Goal: Browse casually: Explore the website without a specific task or goal

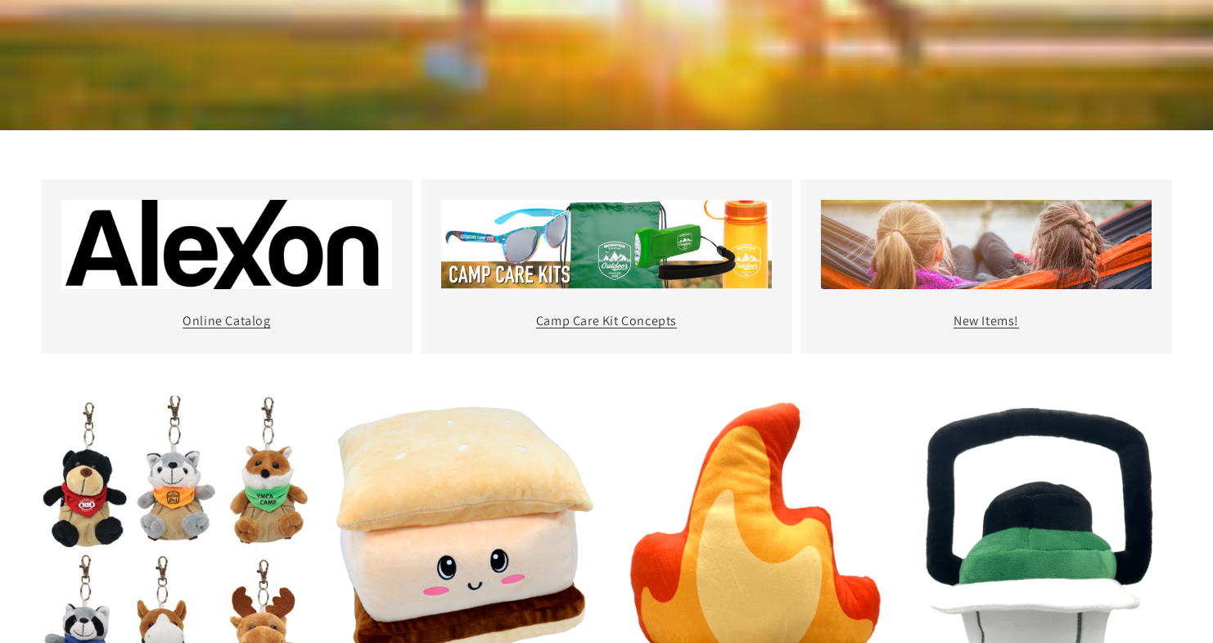
scroll to position [594, 0]
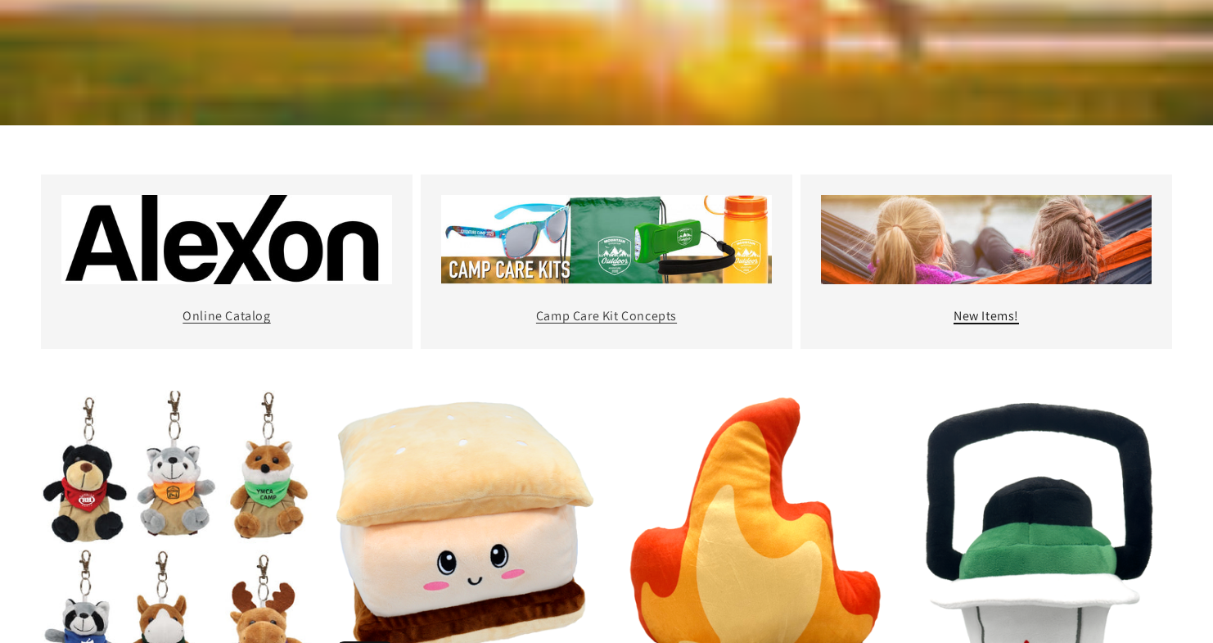
click at [995, 319] on link "New Items!" at bounding box center [986, 315] width 65 height 17
click at [642, 313] on link "Camp Care Kit Concepts" at bounding box center [606, 315] width 141 height 17
click at [977, 321] on link "New Items!" at bounding box center [986, 315] width 65 height 17
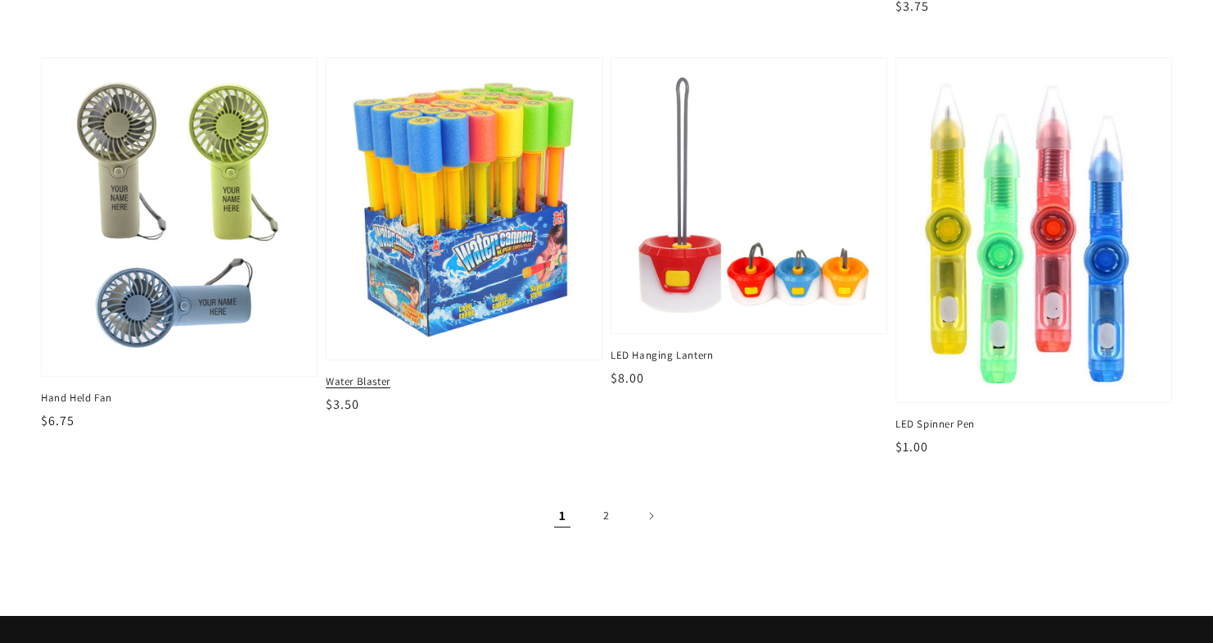
scroll to position [2283, 0]
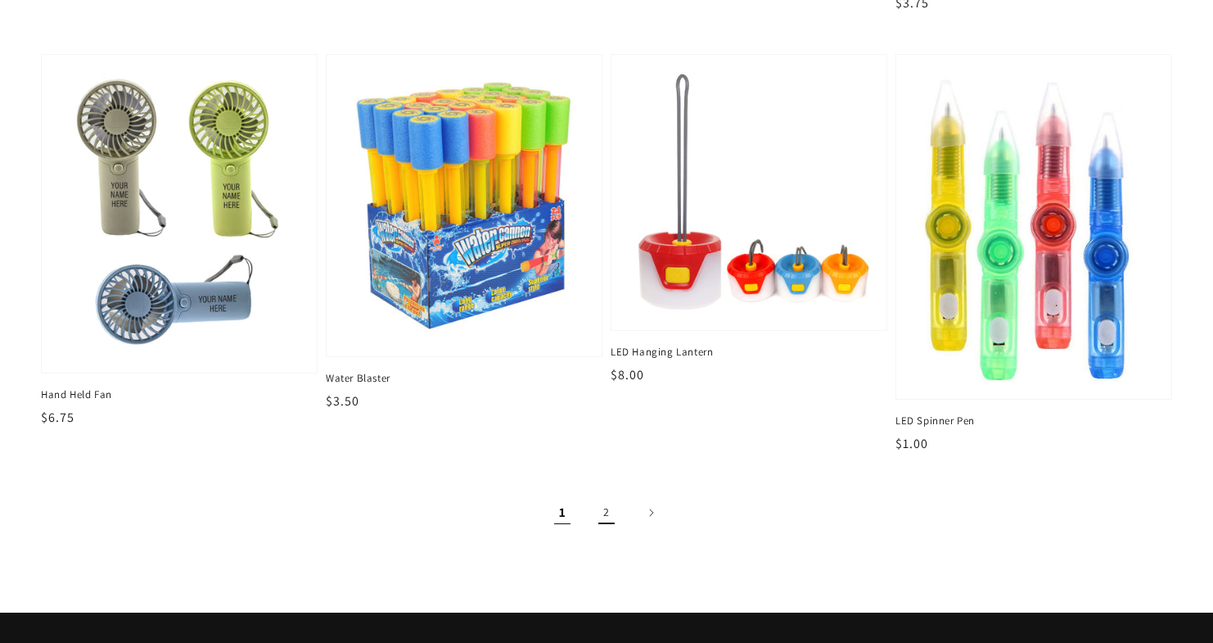
click at [603, 518] on link "2" at bounding box center [607, 512] width 36 height 36
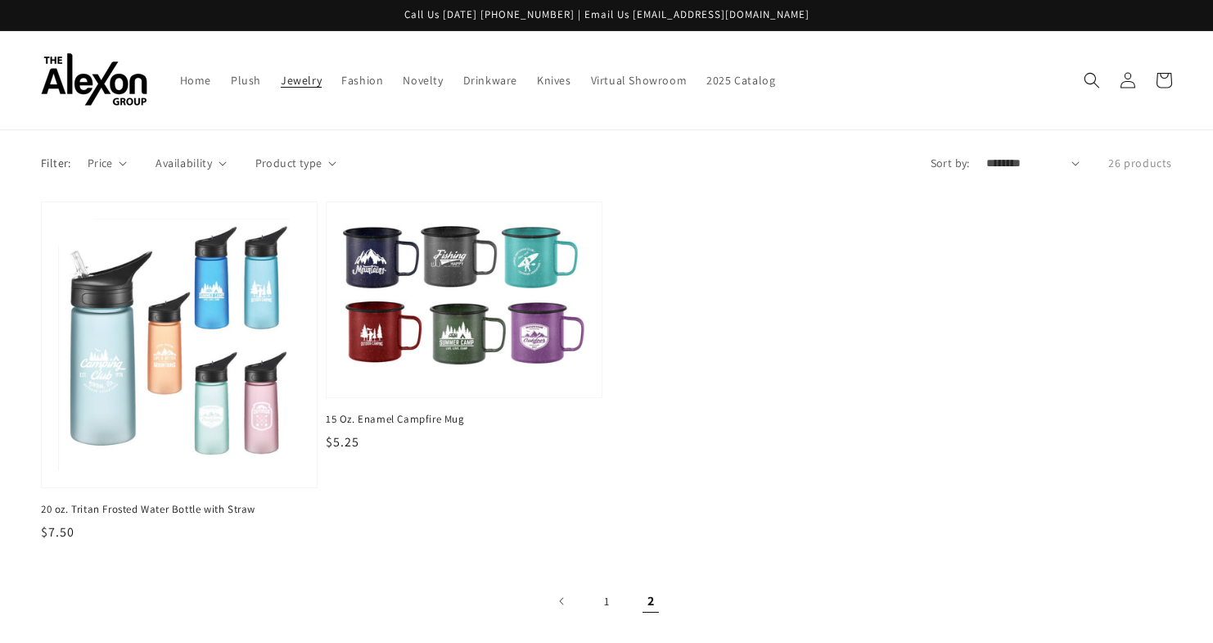
click at [316, 82] on span "Jewelry" at bounding box center [301, 80] width 41 height 15
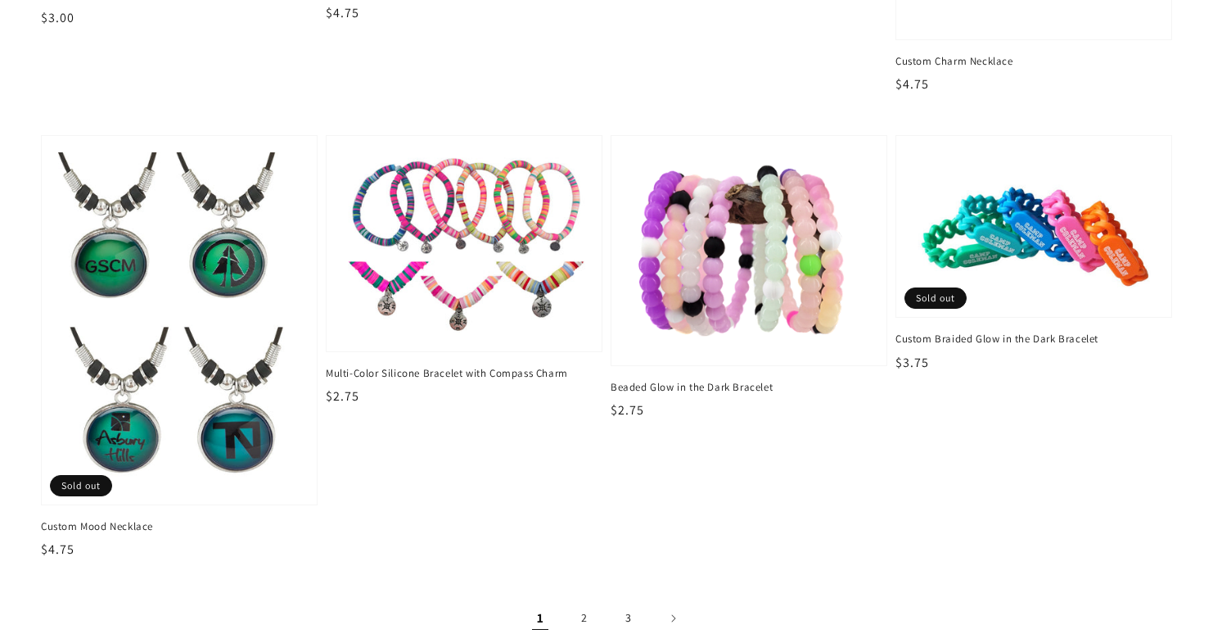
scroll to position [2454, 0]
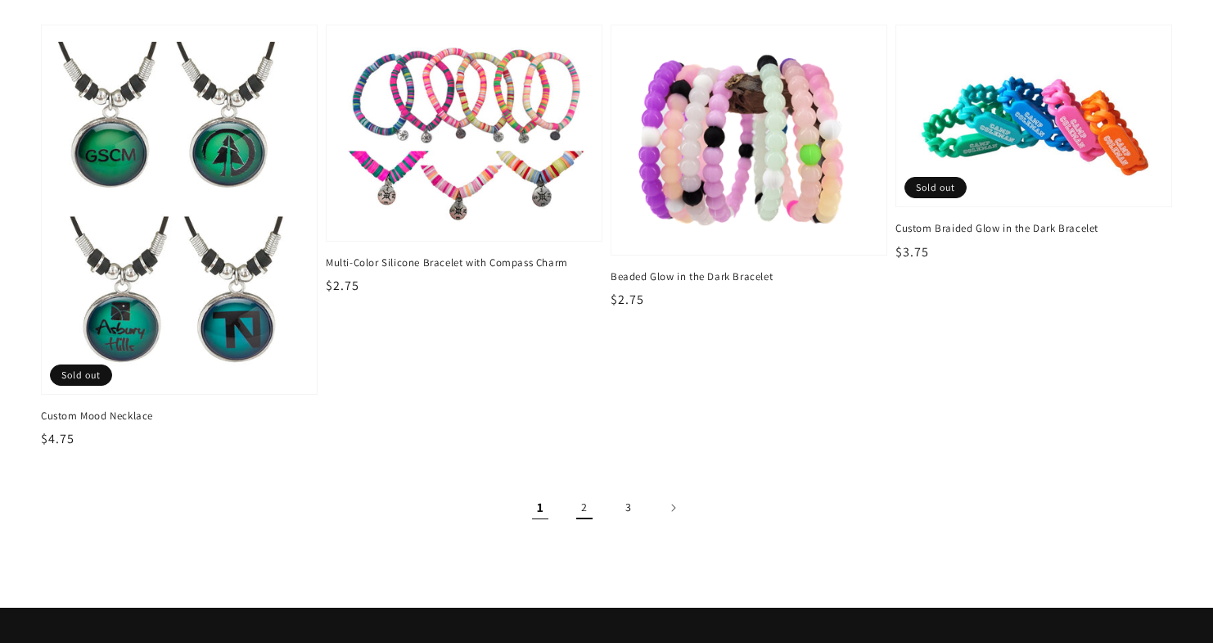
click at [588, 517] on link "2" at bounding box center [585, 508] width 36 height 36
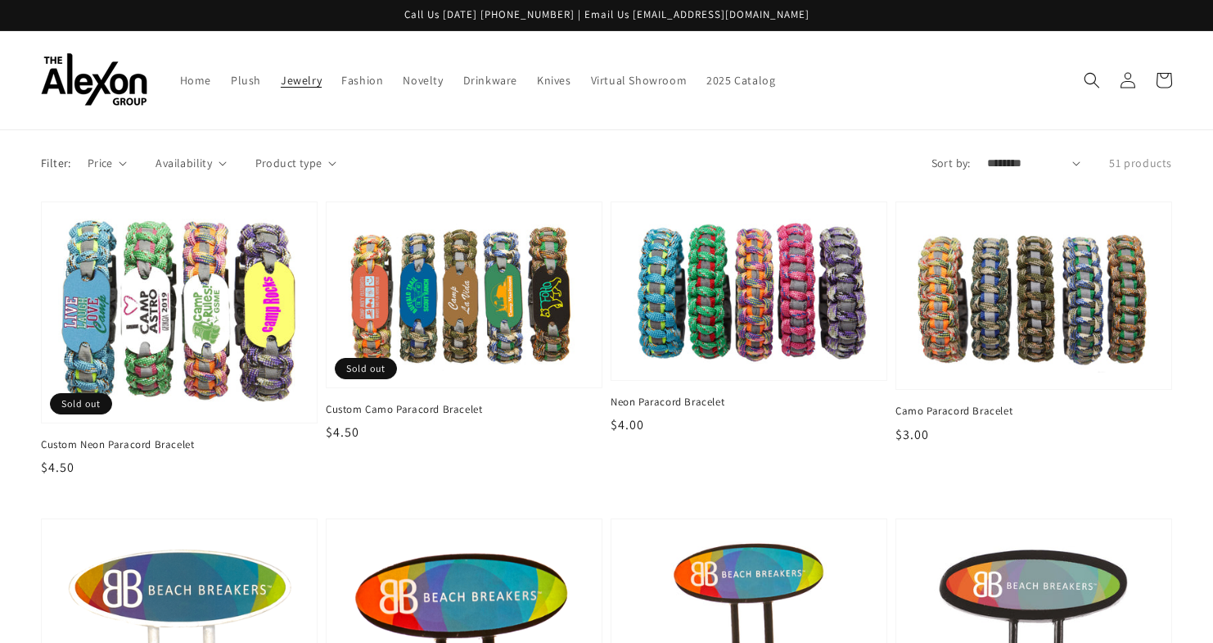
scroll to position [3, 0]
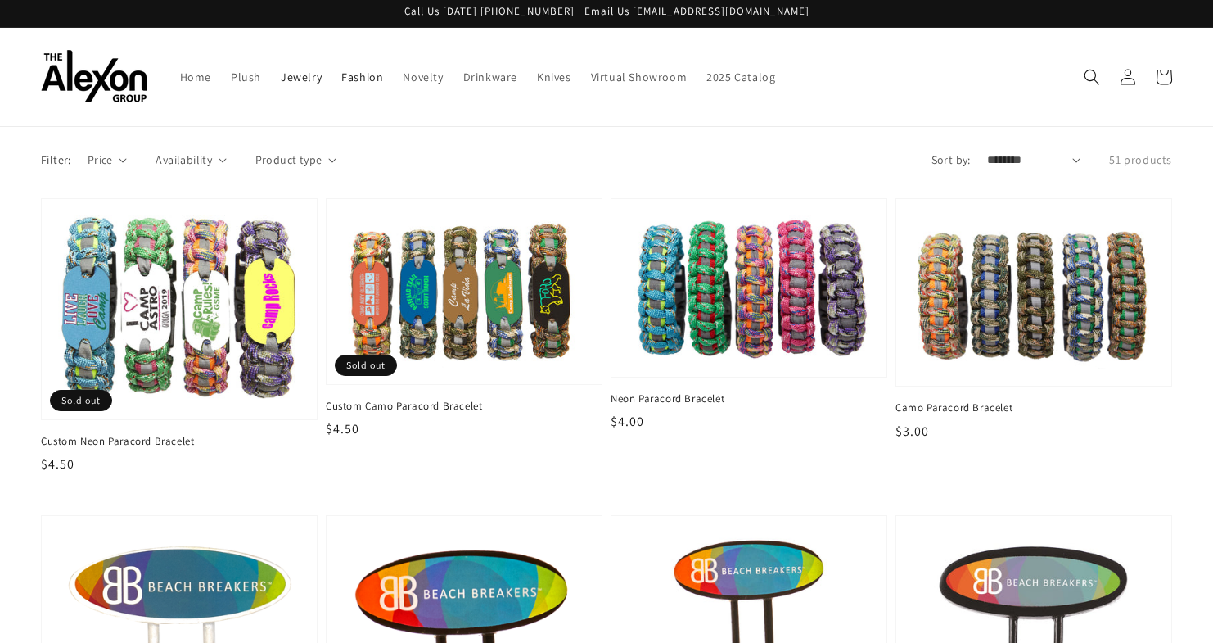
click at [363, 77] on span "Fashion" at bounding box center [362, 77] width 42 height 15
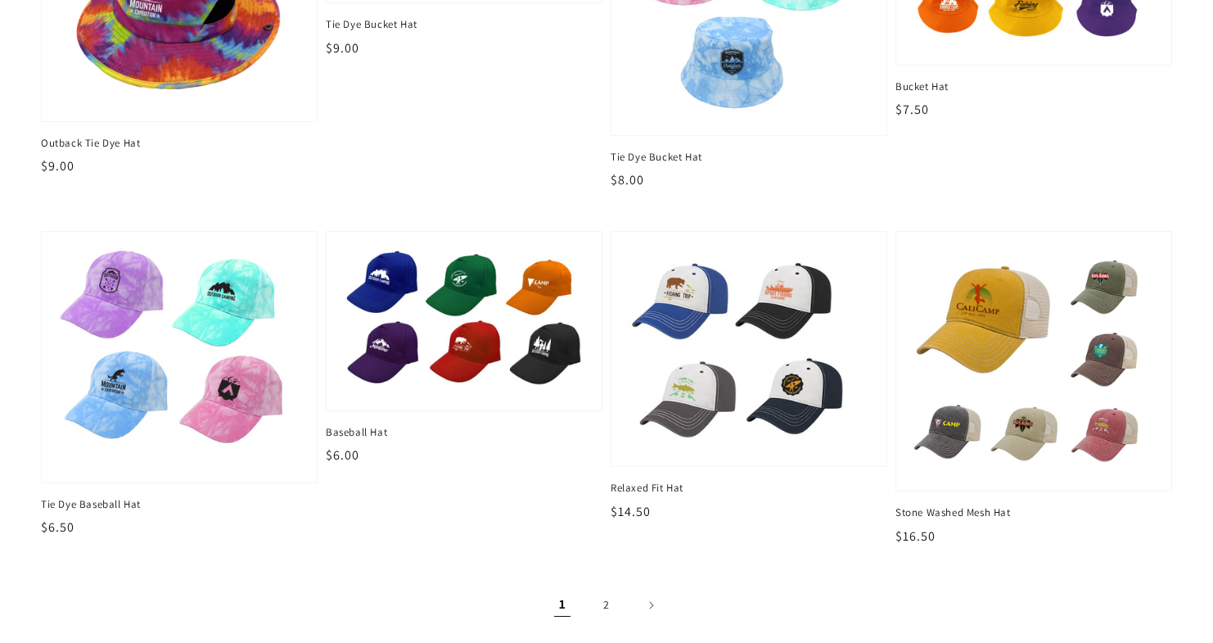
scroll to position [2003, 0]
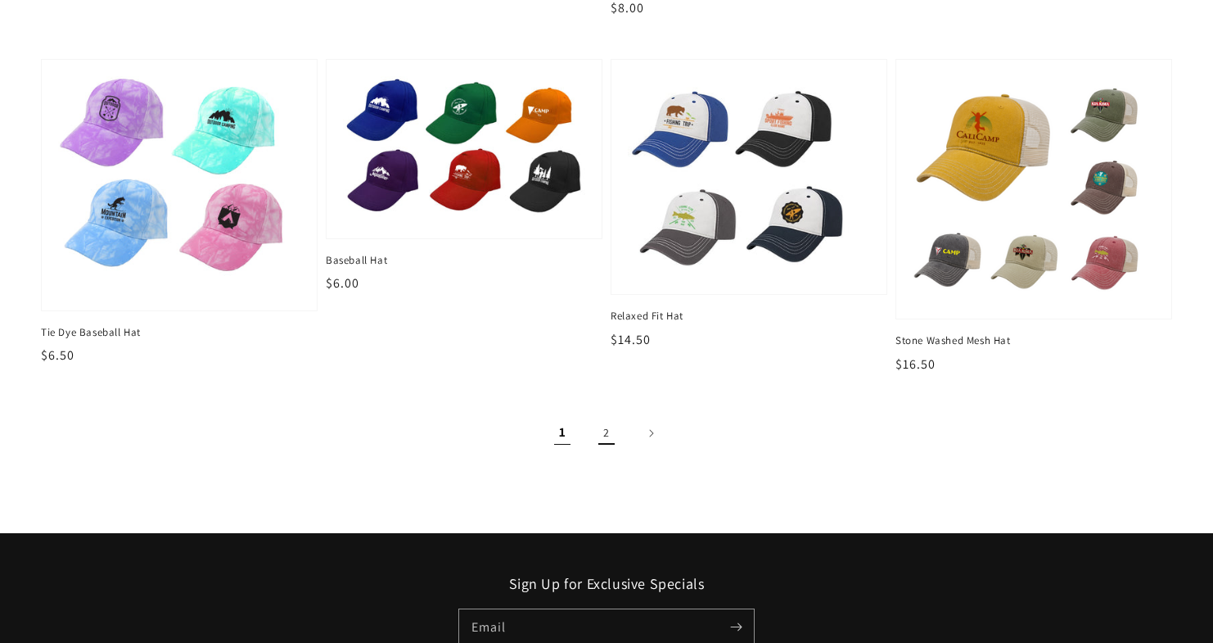
click at [607, 436] on link "2" at bounding box center [607, 433] width 36 height 36
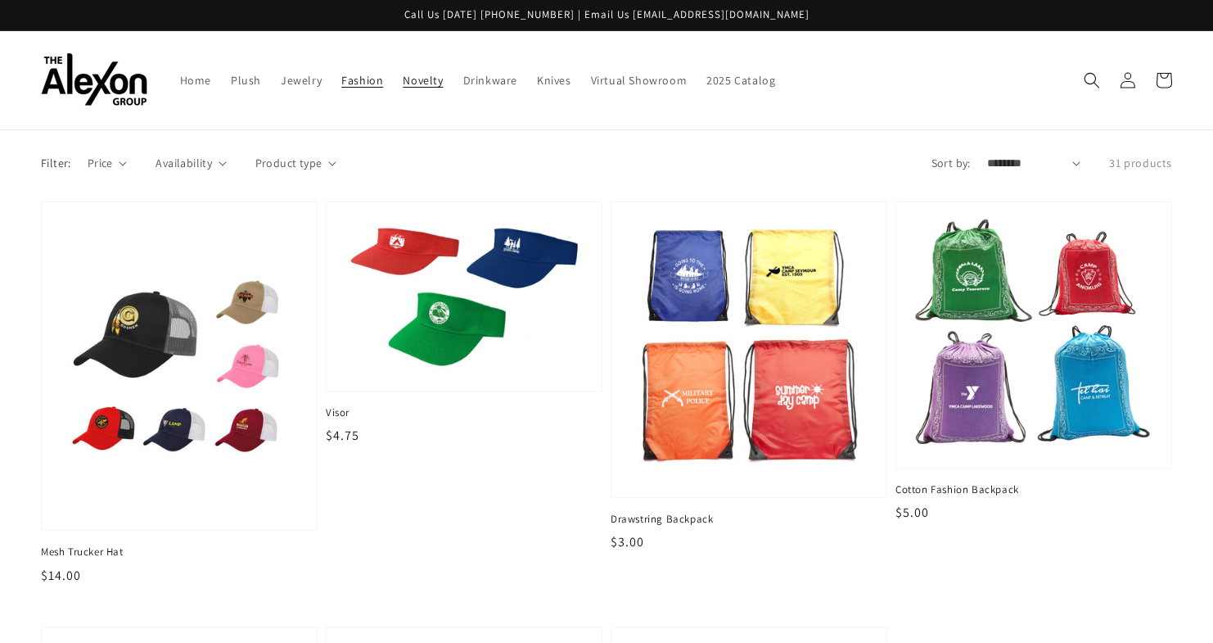
click at [427, 83] on span "Novelty" at bounding box center [423, 80] width 40 height 15
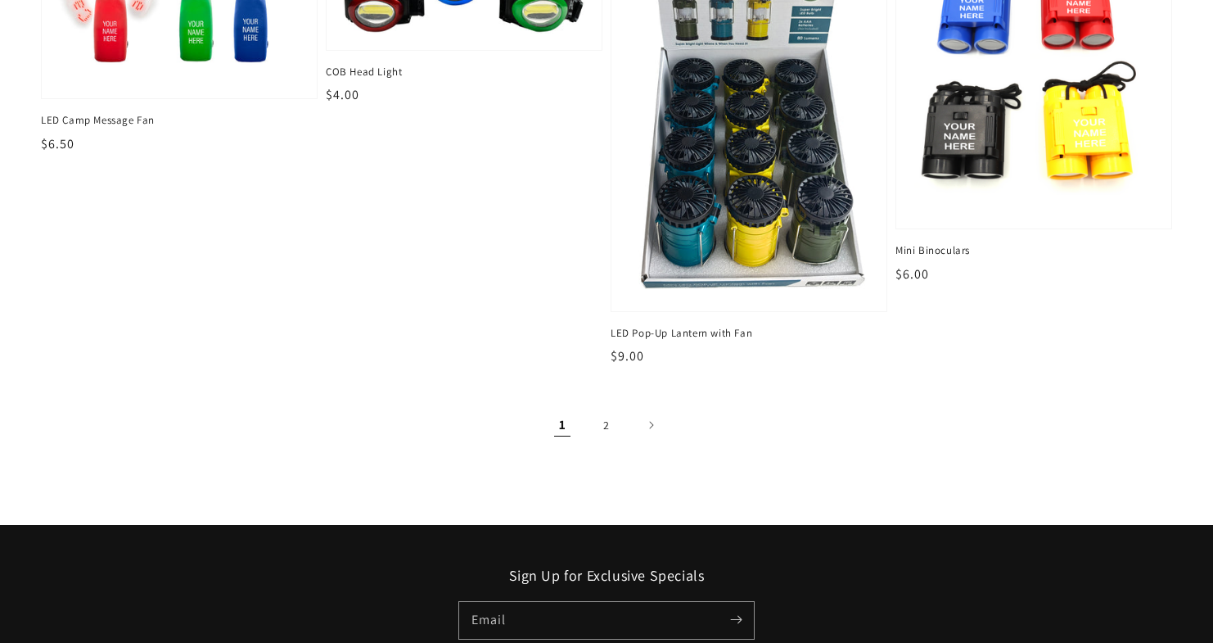
scroll to position [2318, 0]
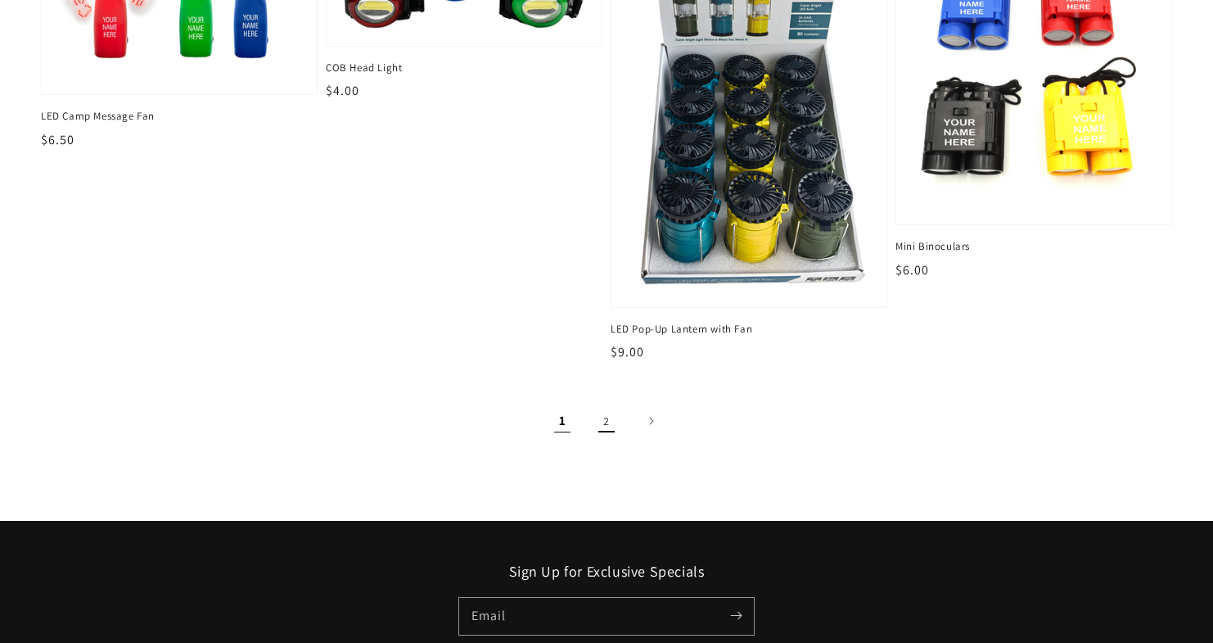
click at [597, 423] on link "2" at bounding box center [607, 421] width 36 height 36
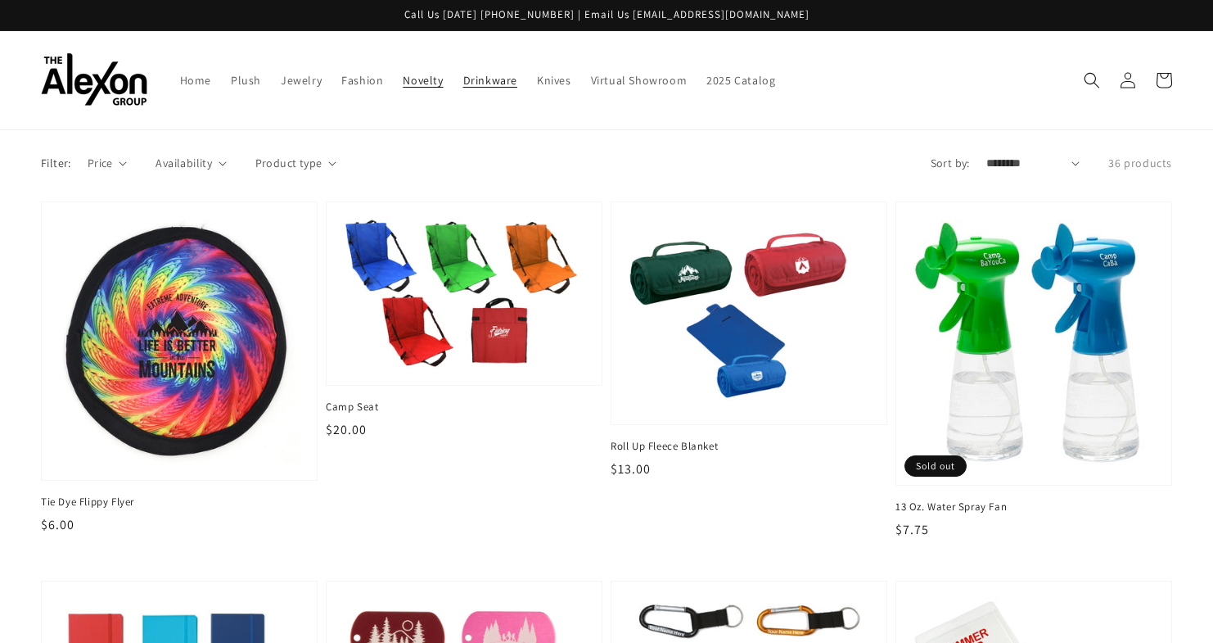
click at [484, 79] on span "Drinkware" at bounding box center [490, 80] width 54 height 15
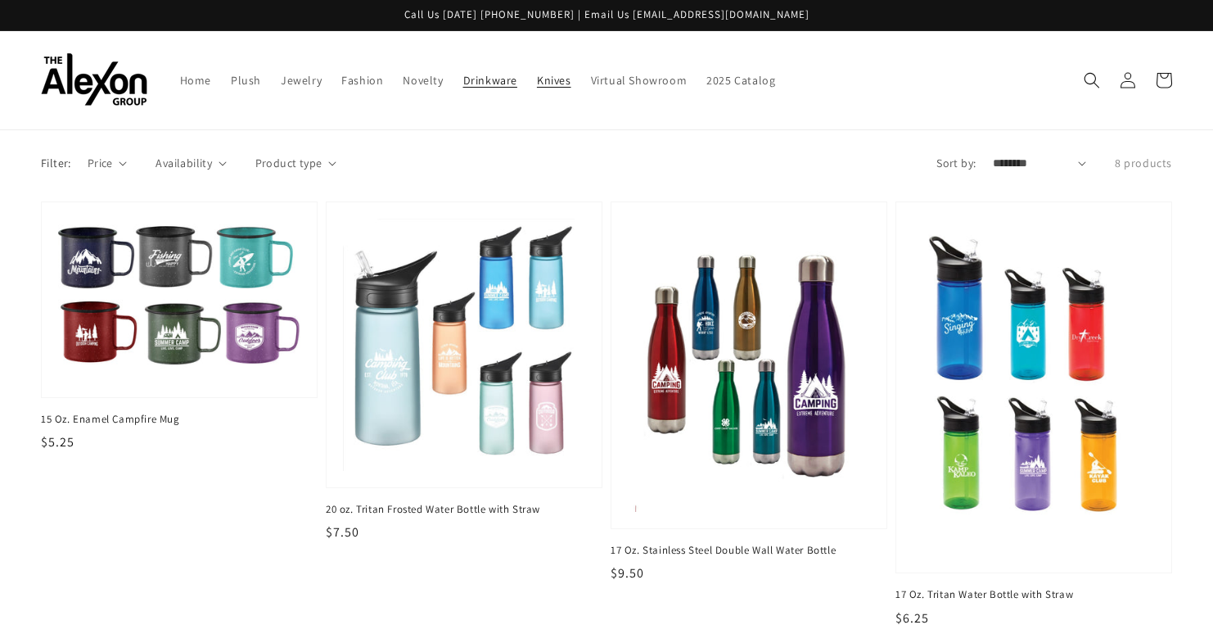
click at [545, 78] on span "Knives" at bounding box center [554, 80] width 34 height 15
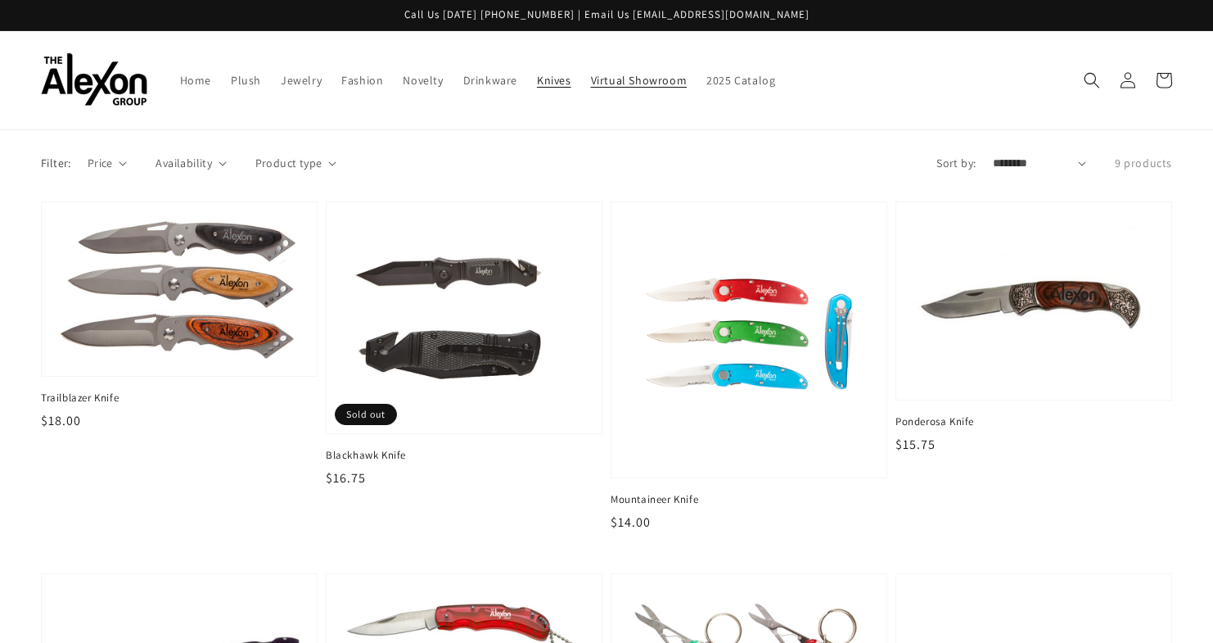
click at [640, 77] on span "Virtual Showroom" at bounding box center [639, 80] width 97 height 15
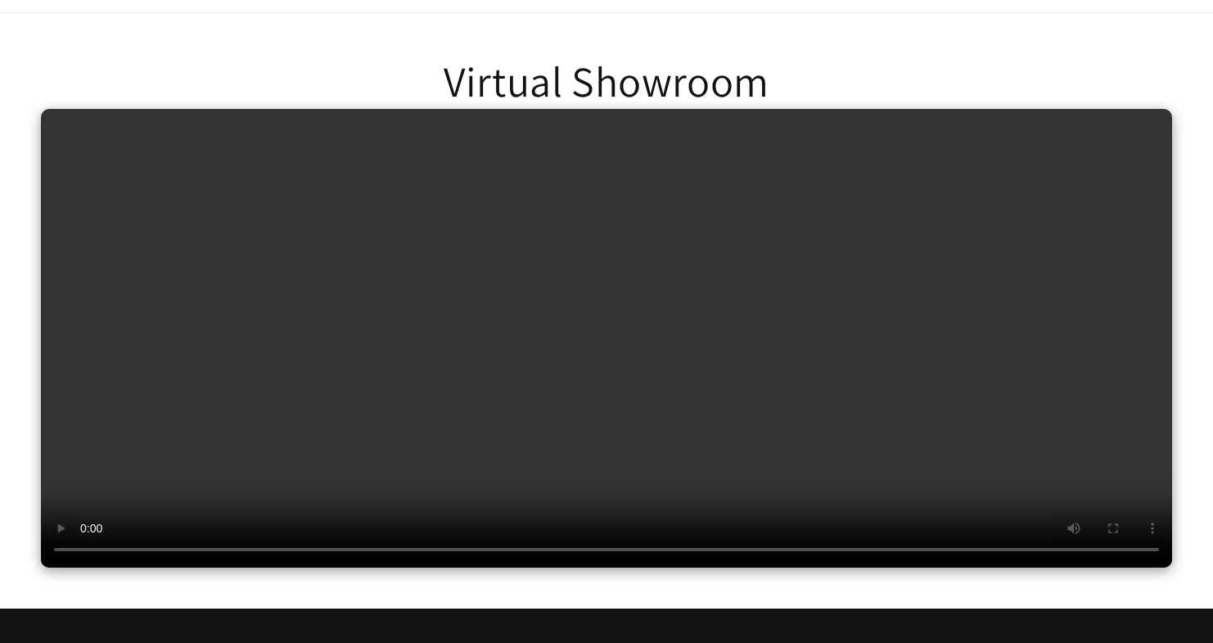
scroll to position [120, 0]
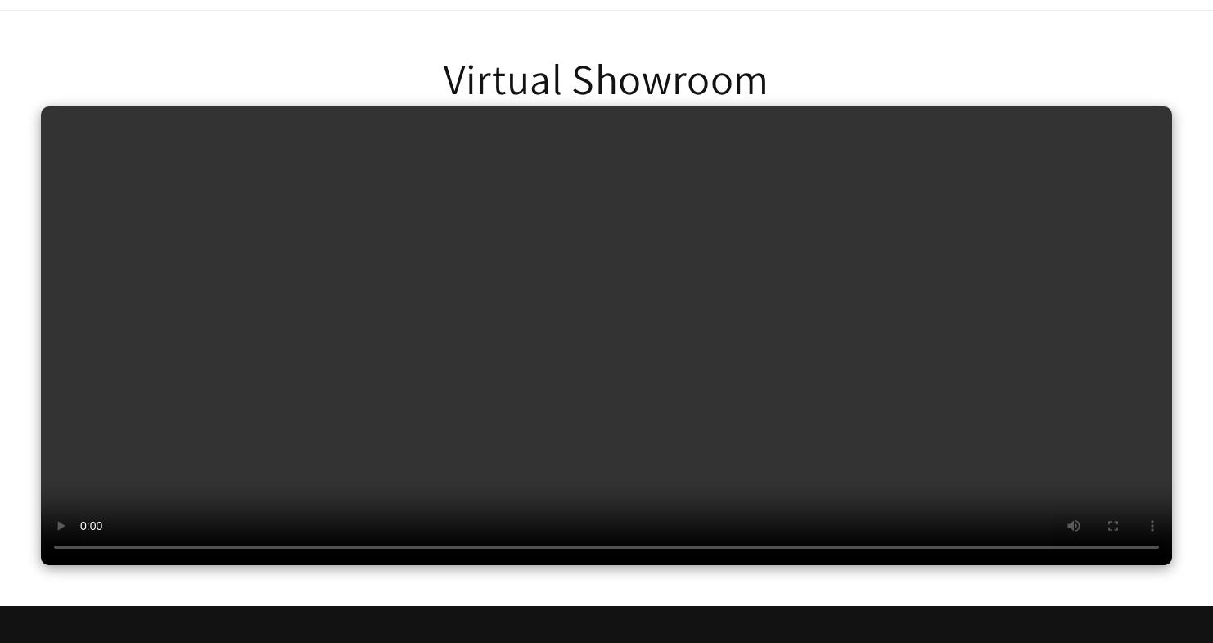
click at [844, 74] on div "Virtual Showroom" at bounding box center [606, 309] width 1213 height 596
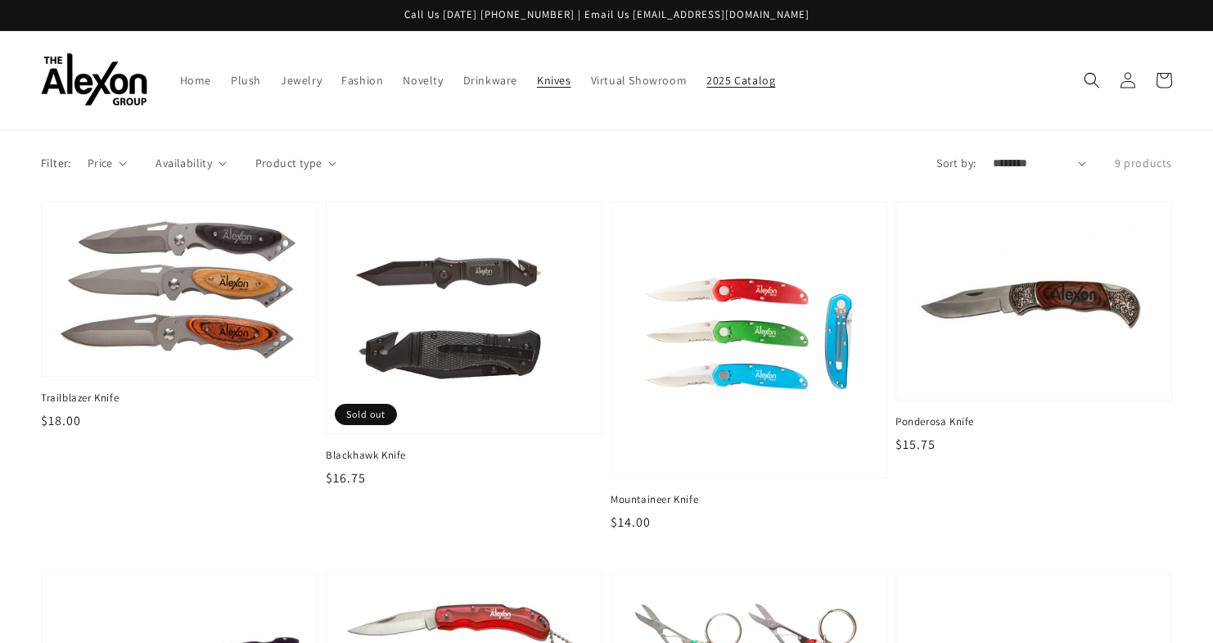
click at [737, 76] on span "2025 Catalog" at bounding box center [741, 80] width 69 height 15
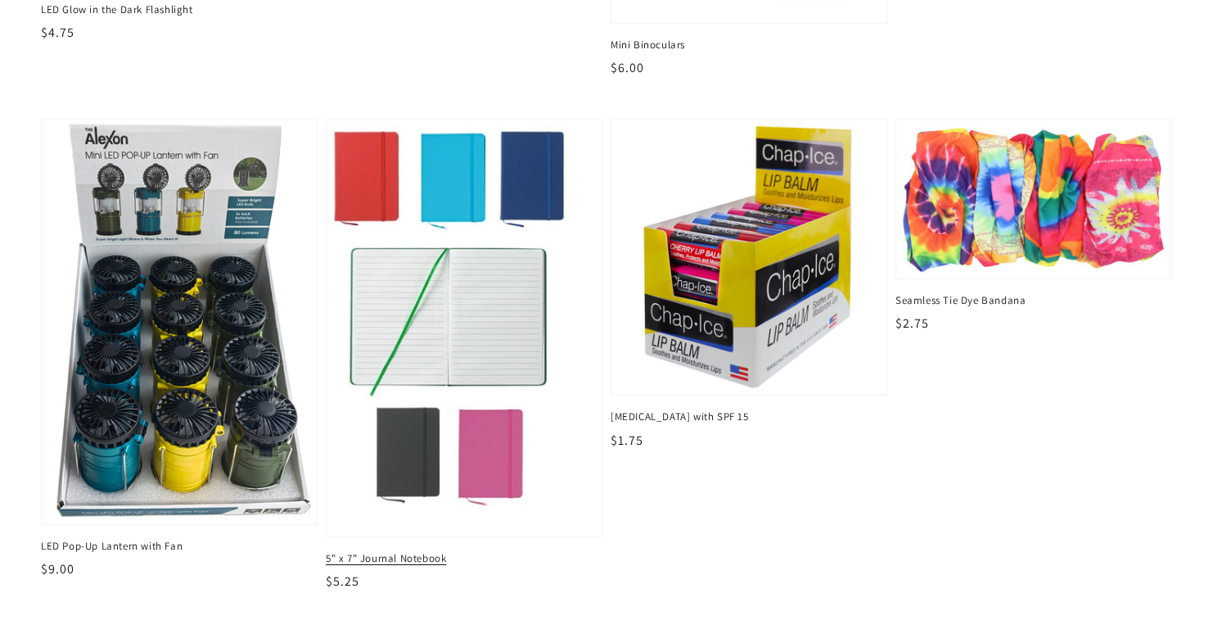
scroll to position [1461, 0]
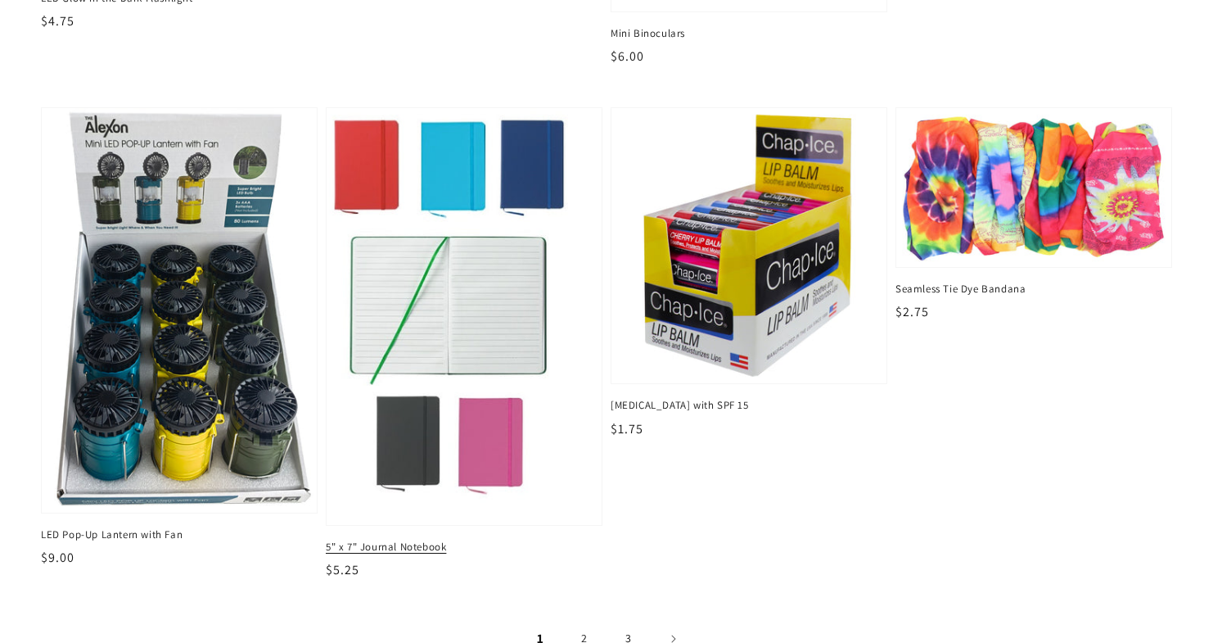
click at [431, 365] on img at bounding box center [464, 316] width 283 height 429
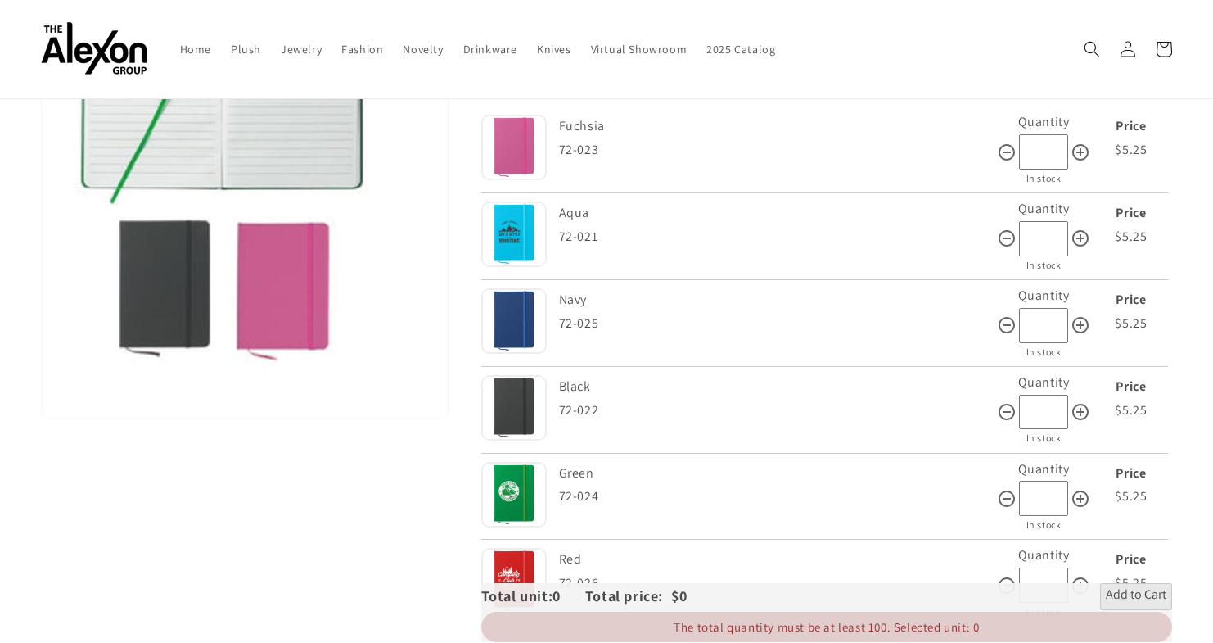
scroll to position [369, 0]
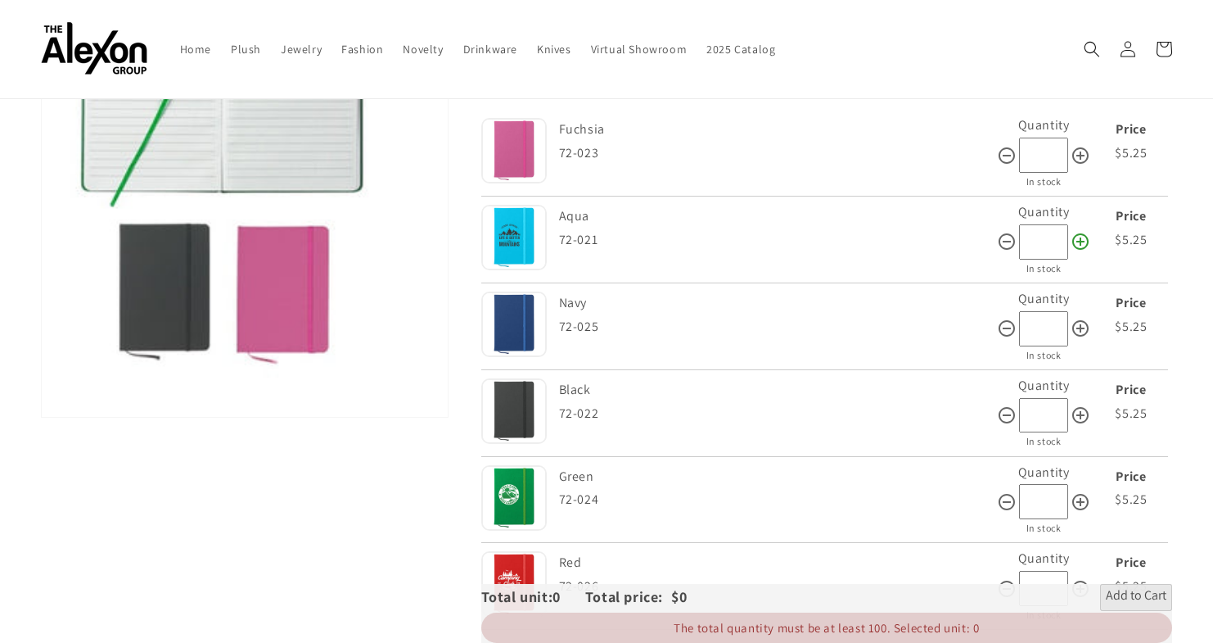
click at [1078, 241] on icon at bounding box center [1081, 242] width 20 height 20
click at [1077, 241] on icon at bounding box center [1081, 241] width 16 height 16
click at [1003, 242] on icon at bounding box center [1007, 242] width 20 height 20
click at [304, 571] on div "Skip to product information Open media 1 in gallery view 1 / of 1" at bounding box center [245, 249] width 408 height 895
click at [1008, 246] on icon at bounding box center [1007, 242] width 20 height 20
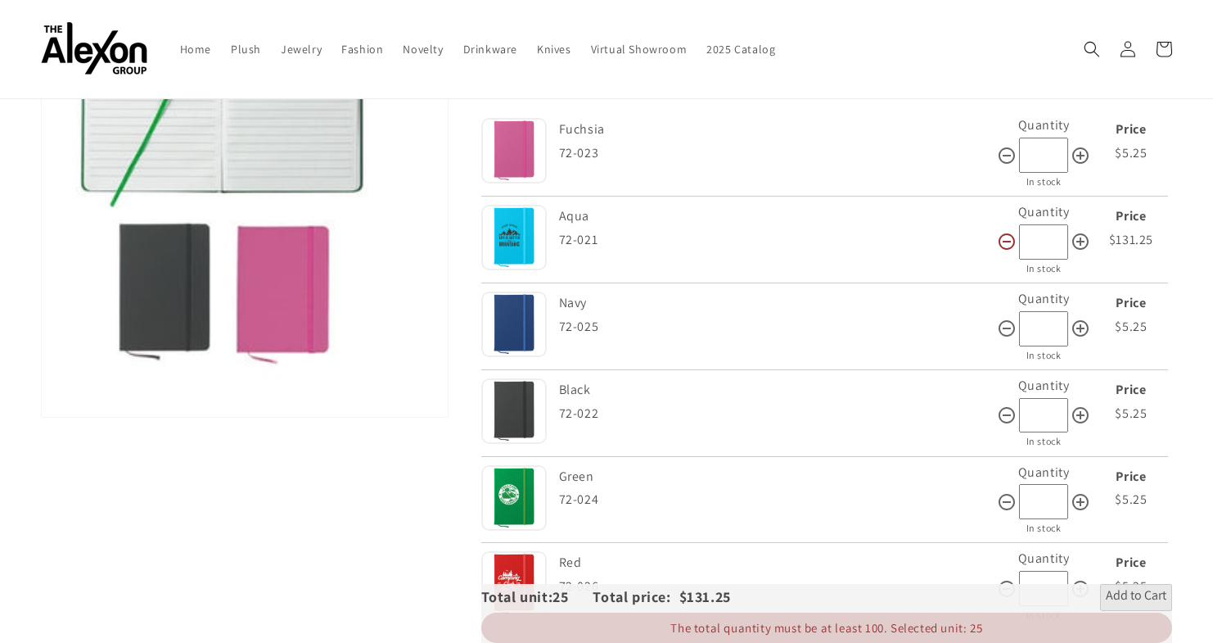
type input "*"
click at [1078, 326] on icon at bounding box center [1081, 328] width 20 height 20
type input "**"
click at [1082, 242] on icon at bounding box center [1081, 241] width 16 height 16
click at [1007, 243] on icon at bounding box center [1007, 242] width 20 height 20
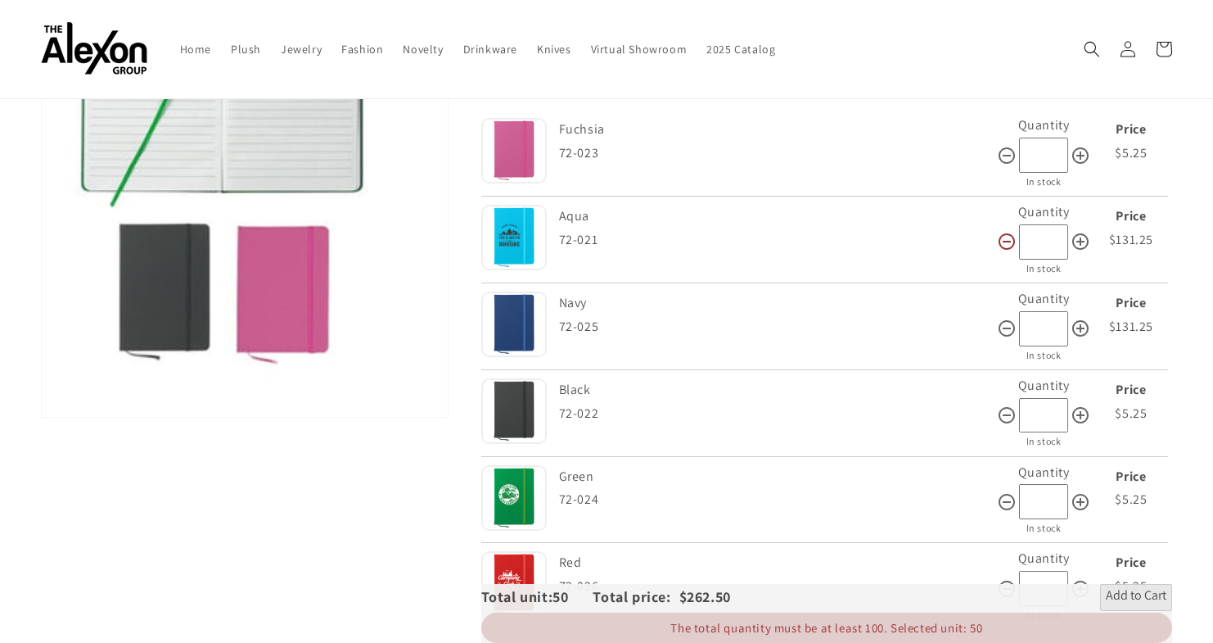
type input "*"
click at [1013, 327] on icon at bounding box center [1007, 328] width 20 height 20
click at [1081, 328] on icon at bounding box center [1081, 328] width 16 height 16
click at [1009, 330] on icon at bounding box center [1007, 328] width 20 height 20
type input "*"
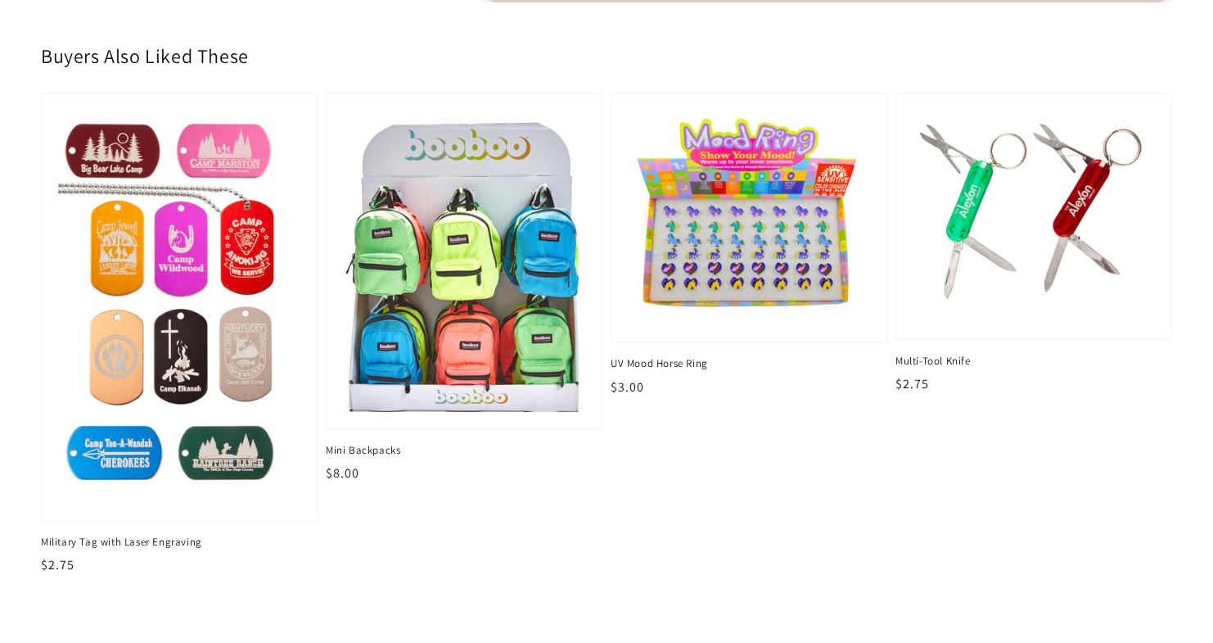
scroll to position [1066, 0]
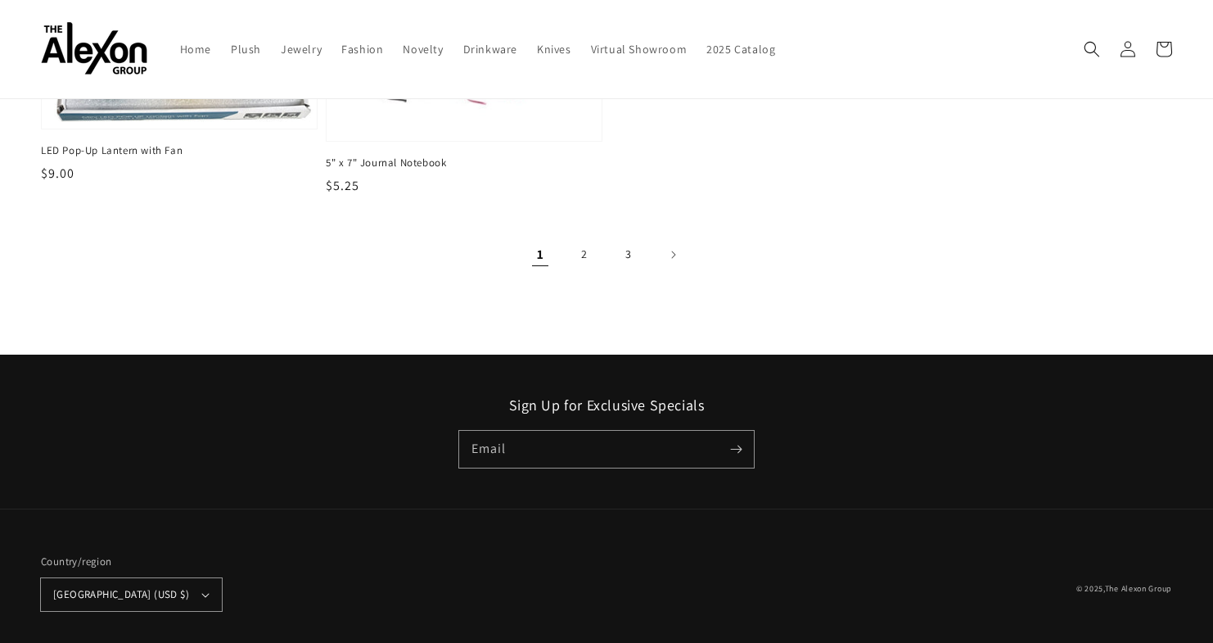
scroll to position [1831, 0]
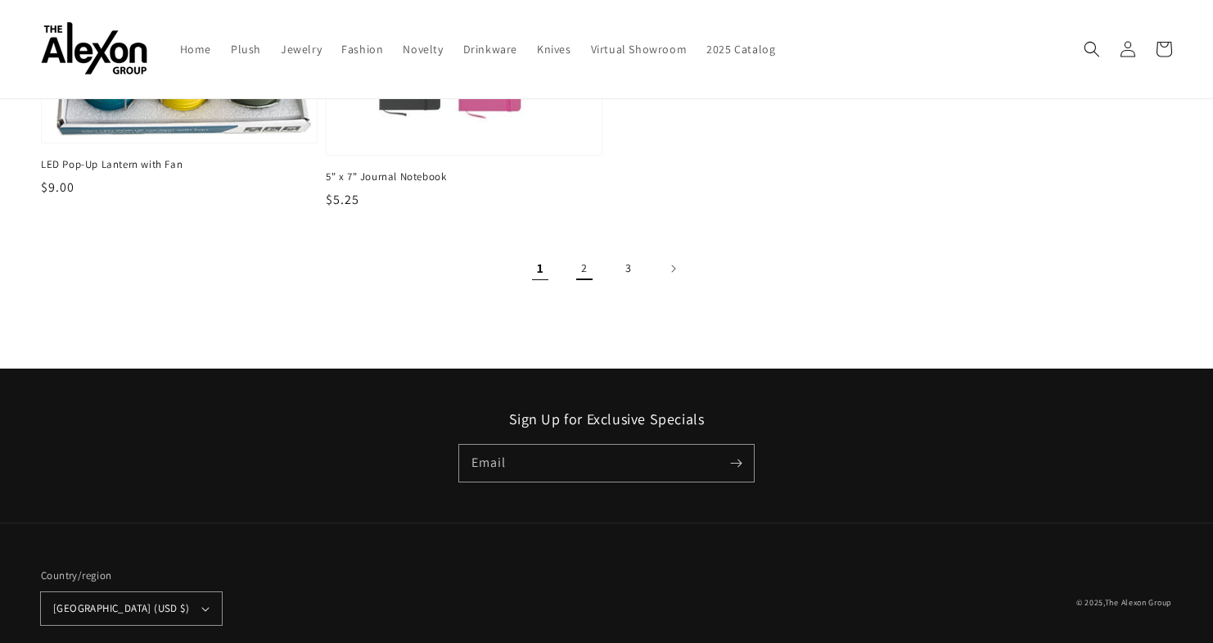
click at [588, 273] on link "2" at bounding box center [585, 269] width 36 height 36
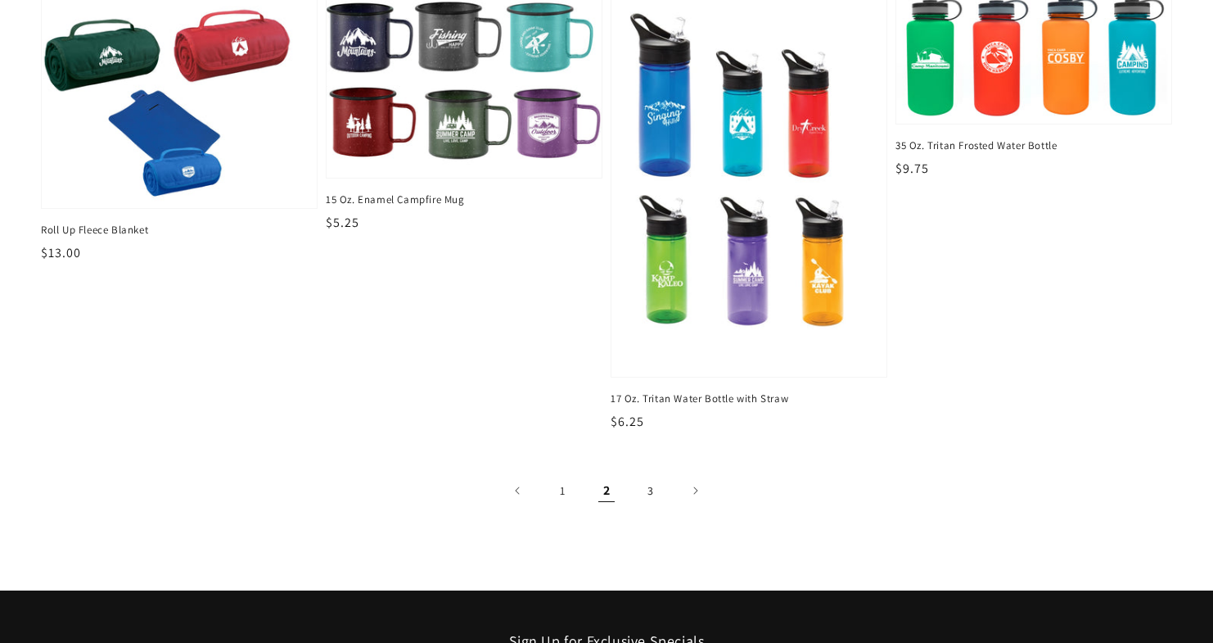
scroll to position [1620, 0]
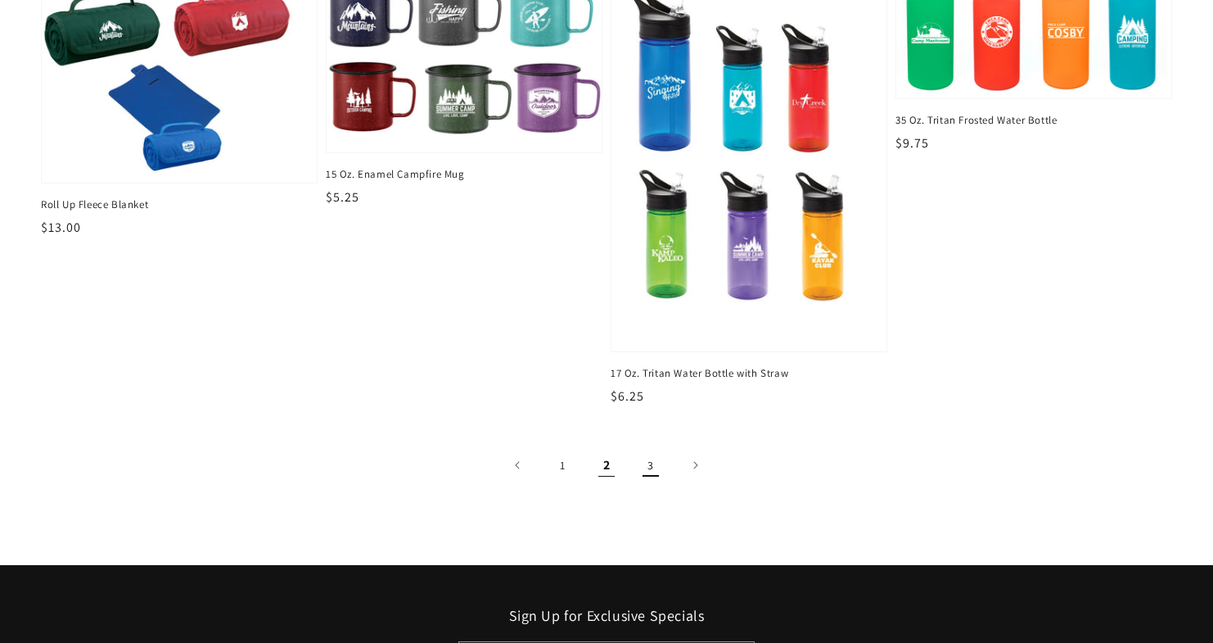
click at [640, 466] on link "3" at bounding box center [651, 465] width 36 height 36
